Goal: Navigation & Orientation: Find specific page/section

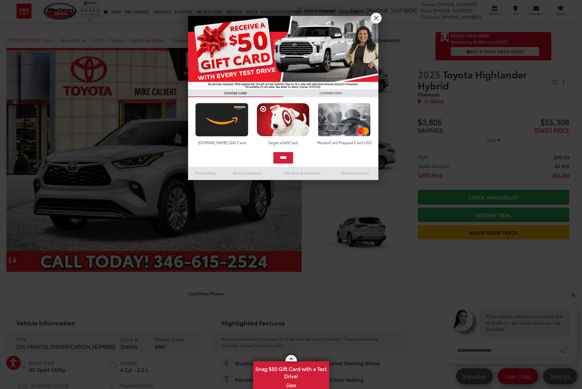
click at [376, 20] on link "X" at bounding box center [376, 18] width 11 height 11
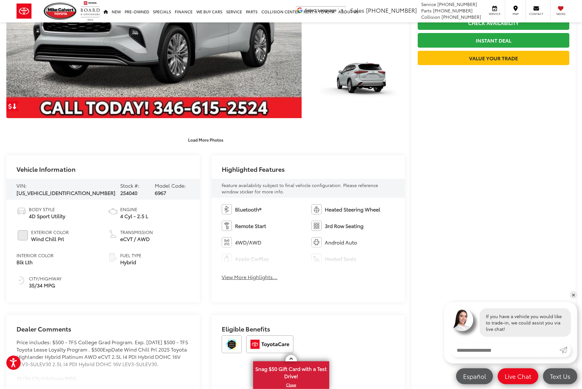
scroll to position [154, 0]
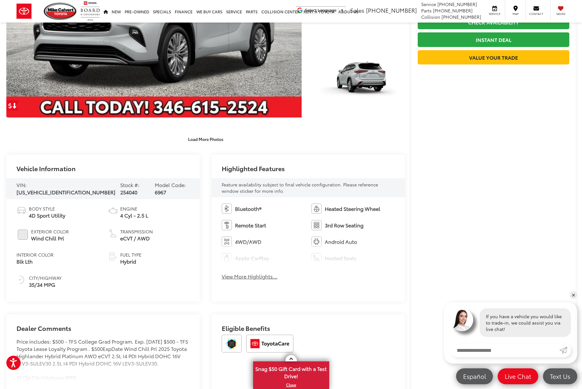
click at [262, 279] on button "View More Highlights..." at bounding box center [250, 276] width 56 height 7
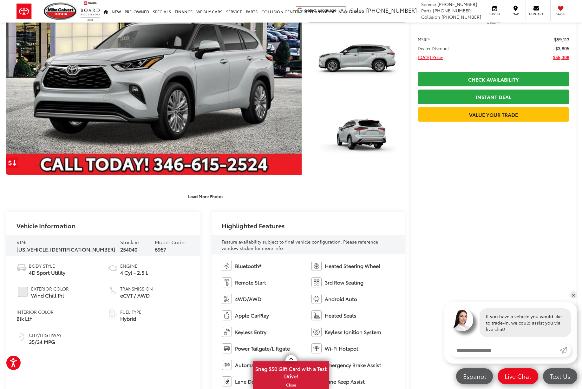
scroll to position [98, 0]
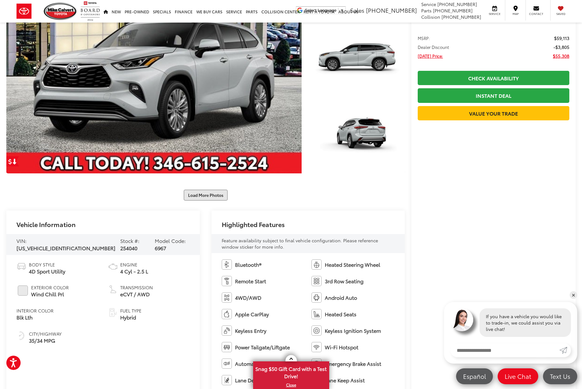
click at [202, 194] on button "Load More Photos" at bounding box center [206, 194] width 44 height 11
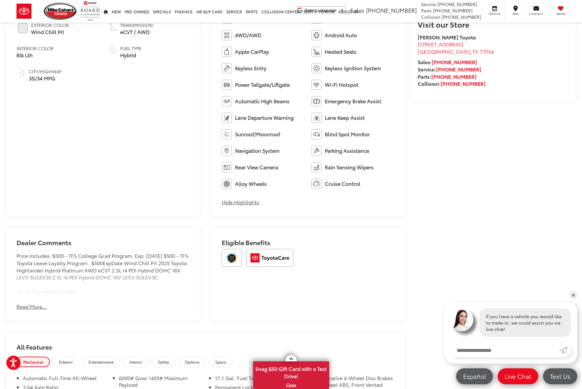
scroll to position [661, 0]
click at [34, 307] on button "Read More..." at bounding box center [32, 305] width 30 height 7
click at [572, 299] on link "✕" at bounding box center [574, 295] width 8 height 8
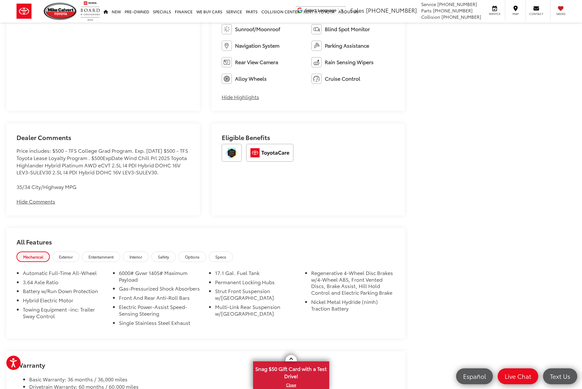
scroll to position [767, 0]
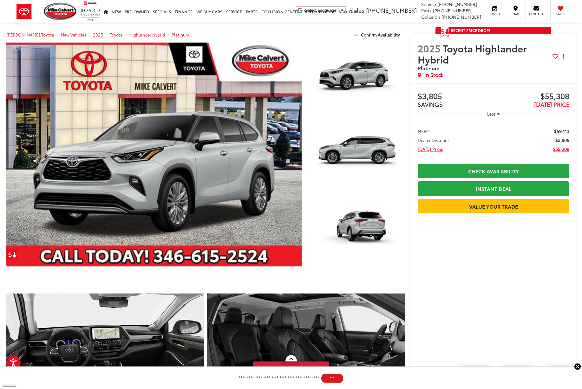
scroll to position [0, 0]
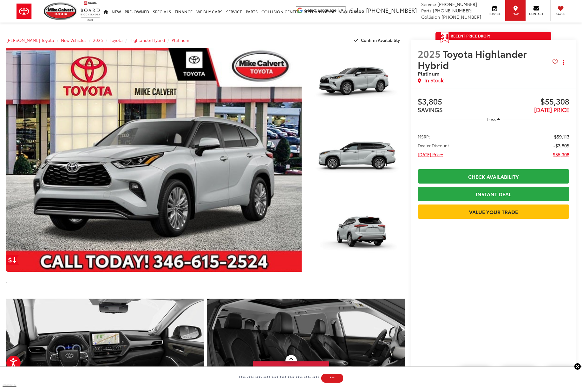
click at [507, 10] on div "Map" at bounding box center [515, 10] width 21 height 21
